Goal: Task Accomplishment & Management: Use online tool/utility

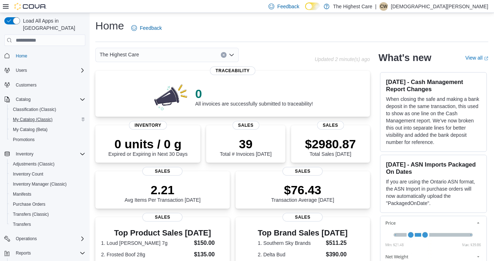
click at [29, 117] on span "My Catalog (Classic)" at bounding box center [33, 120] width 40 height 6
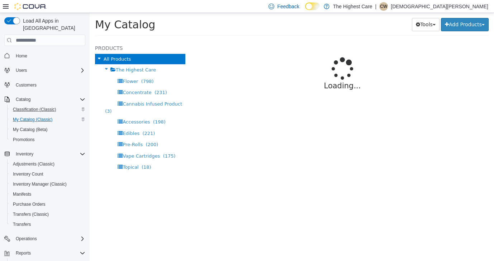
select select "**********"
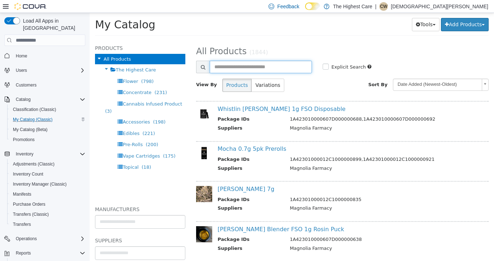
click at [245, 68] on input "text" at bounding box center [261, 67] width 102 height 13
type input "******"
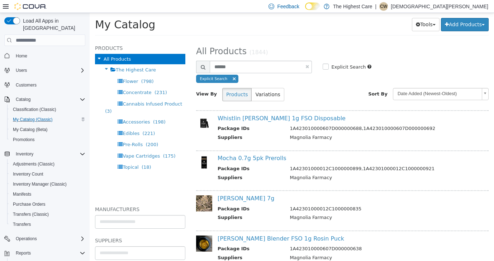
select select "**********"
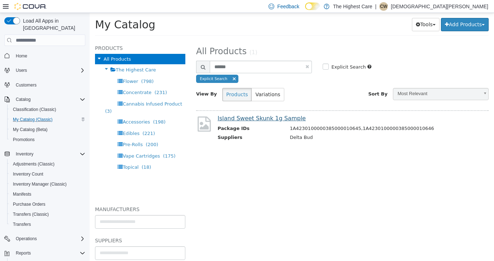
click at [263, 116] on link "Island Sweet Skunk 1g Sample" at bounding box center [262, 118] width 88 height 7
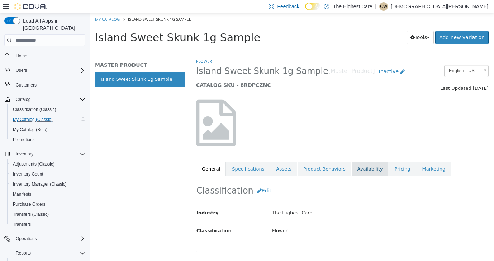
click at [360, 170] on link "Availability" at bounding box center [370, 168] width 37 height 15
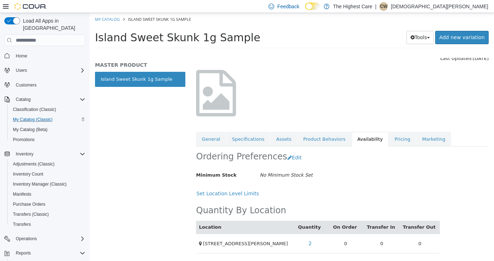
scroll to position [38, 0]
click at [211, 133] on link "General" at bounding box center [211, 139] width 30 height 15
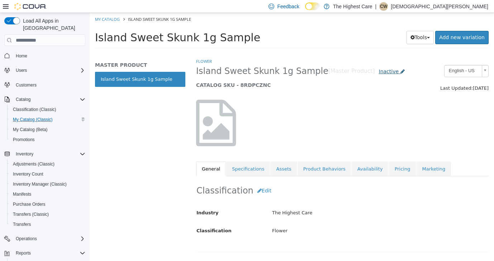
click at [379, 72] on span "Inactive" at bounding box center [389, 71] width 20 height 6
click at [365, 90] on label "Active" at bounding box center [364, 93] width 15 height 8
click at [25, 53] on span "Home" at bounding box center [21, 56] width 11 height 6
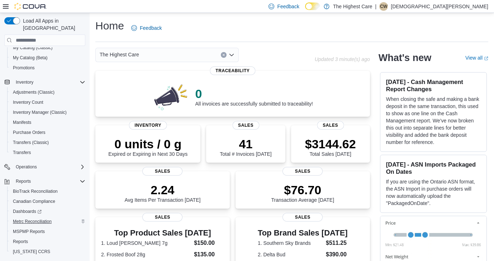
scroll to position [71, 0]
click at [37, 229] on span "MSPMP Reports" at bounding box center [29, 232] width 32 height 6
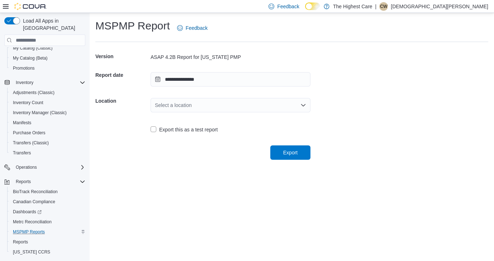
click at [210, 108] on div "Select a location" at bounding box center [231, 105] width 160 height 14
click at [194, 126] on span "[STREET_ADDRESS][PERSON_NAME]" at bounding box center [234, 127] width 143 height 7
click at [298, 150] on span "Export" at bounding box center [291, 152] width 32 height 14
